Goal: Navigation & Orientation: Find specific page/section

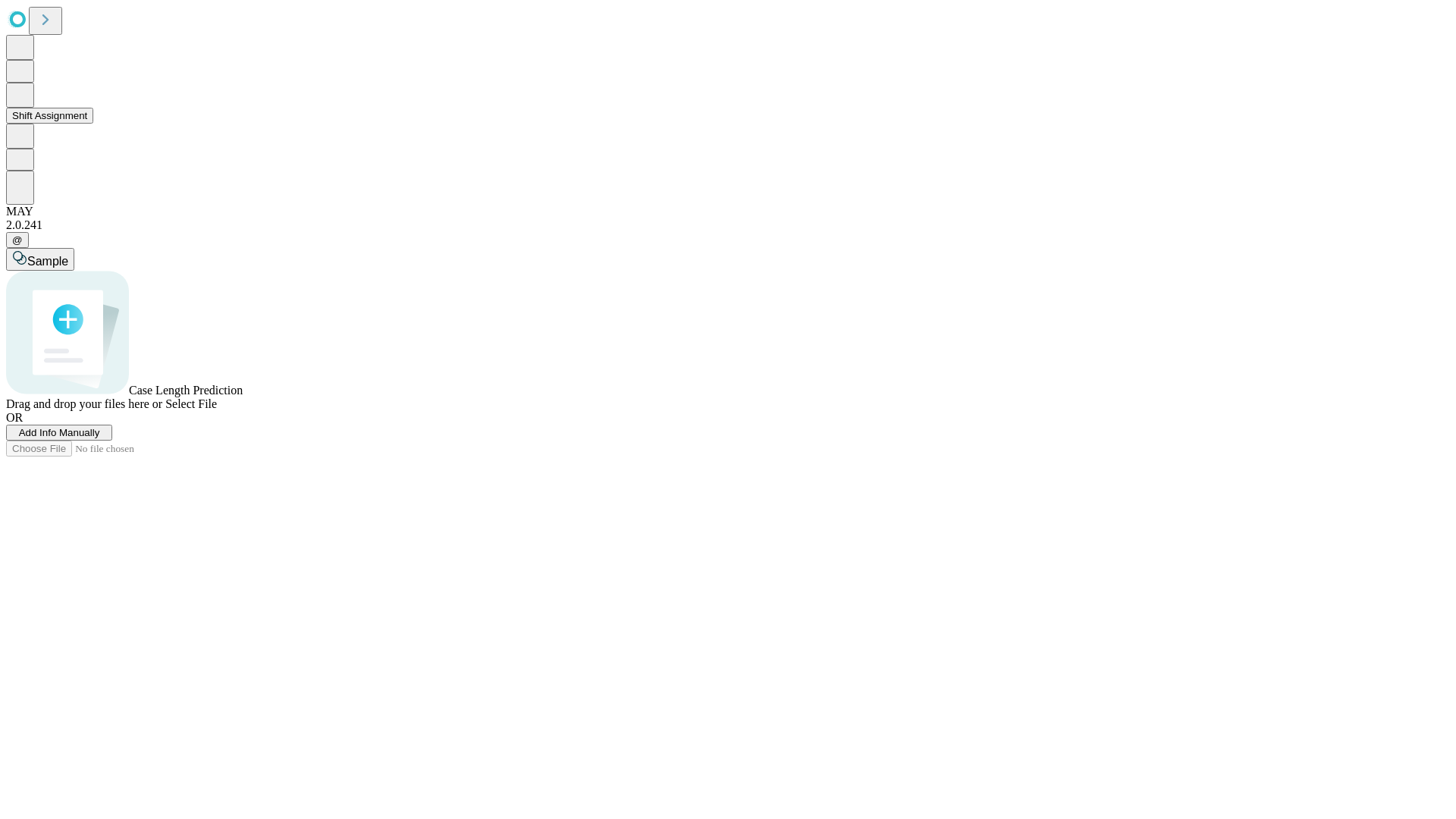
click at [93, 124] on button "Shift Assignment" at bounding box center [50, 116] width 88 height 16
